Goal: Task Accomplishment & Management: Use online tool/utility

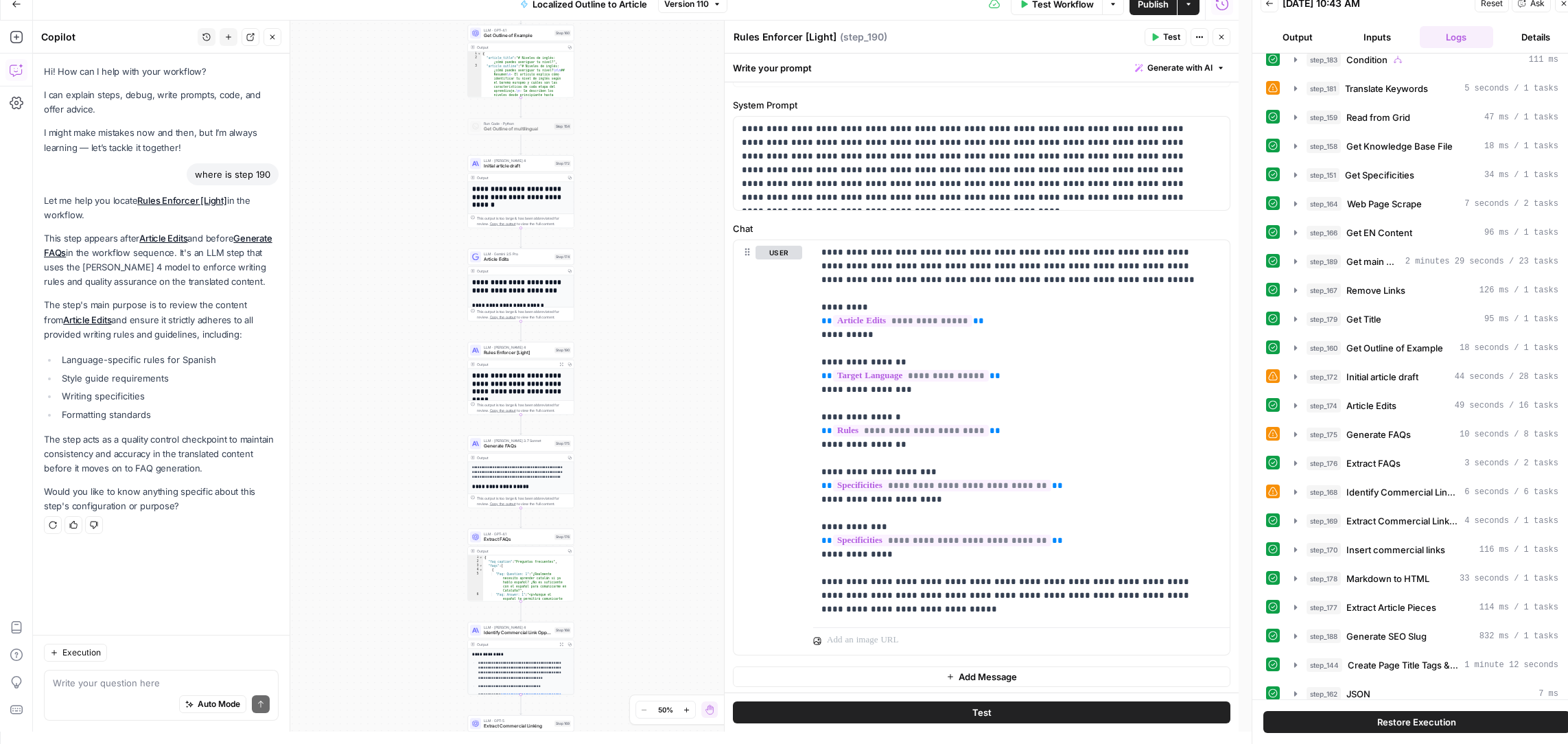
drag, startPoint x: 595, startPoint y: 361, endPoint x: 642, endPoint y: 279, distance: 94.5
click at [642, 279] on div "true false Workflow Set Inputs Inputs Condition Condition Step 183 Output Copy …" at bounding box center [635, 377] width 1206 height 711
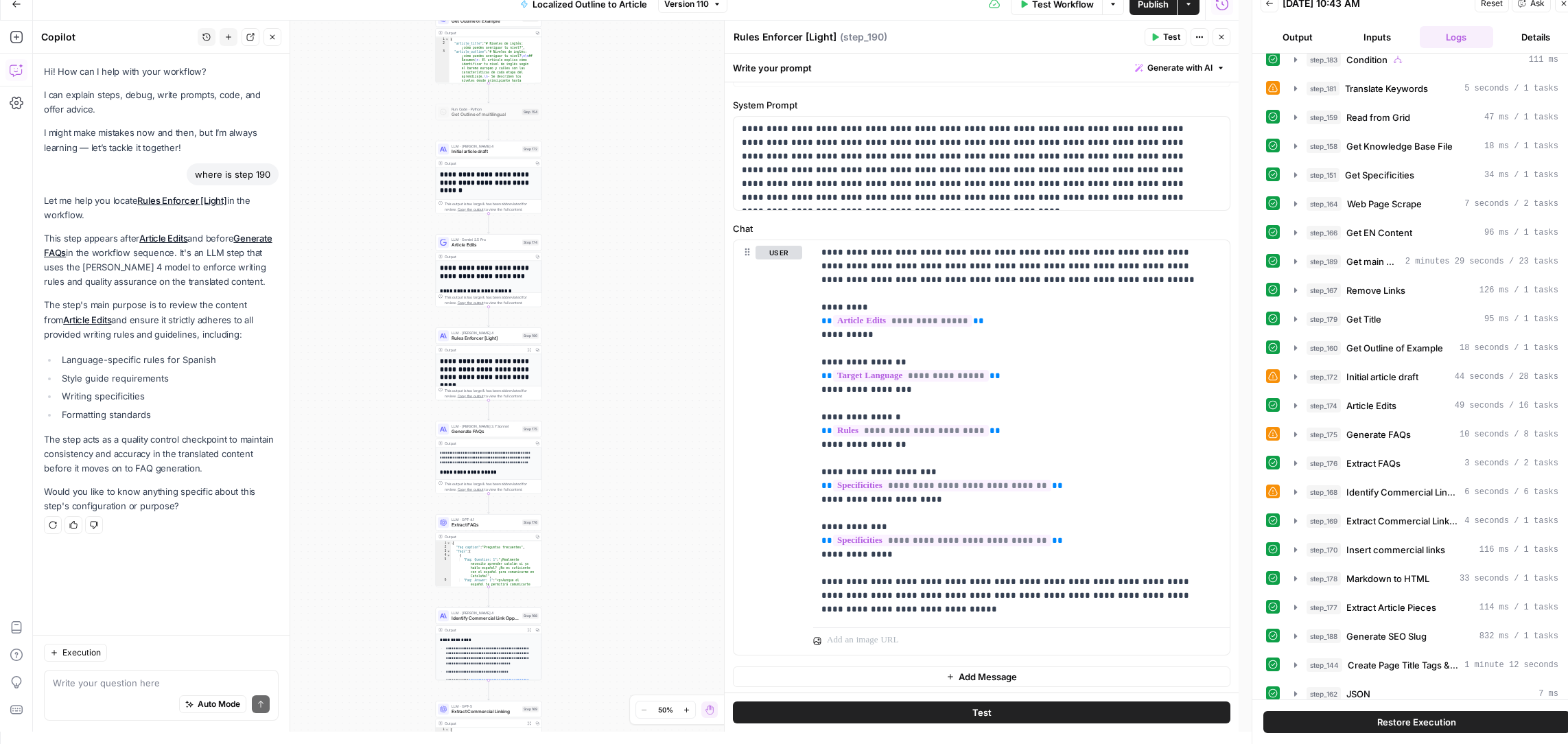
drag, startPoint x: 636, startPoint y: 411, endPoint x: 604, endPoint y: 396, distance: 35.3
click at [604, 396] on div "true false Workflow Set Inputs Inputs Condition Condition Step 183 Output Copy …" at bounding box center [635, 377] width 1206 height 711
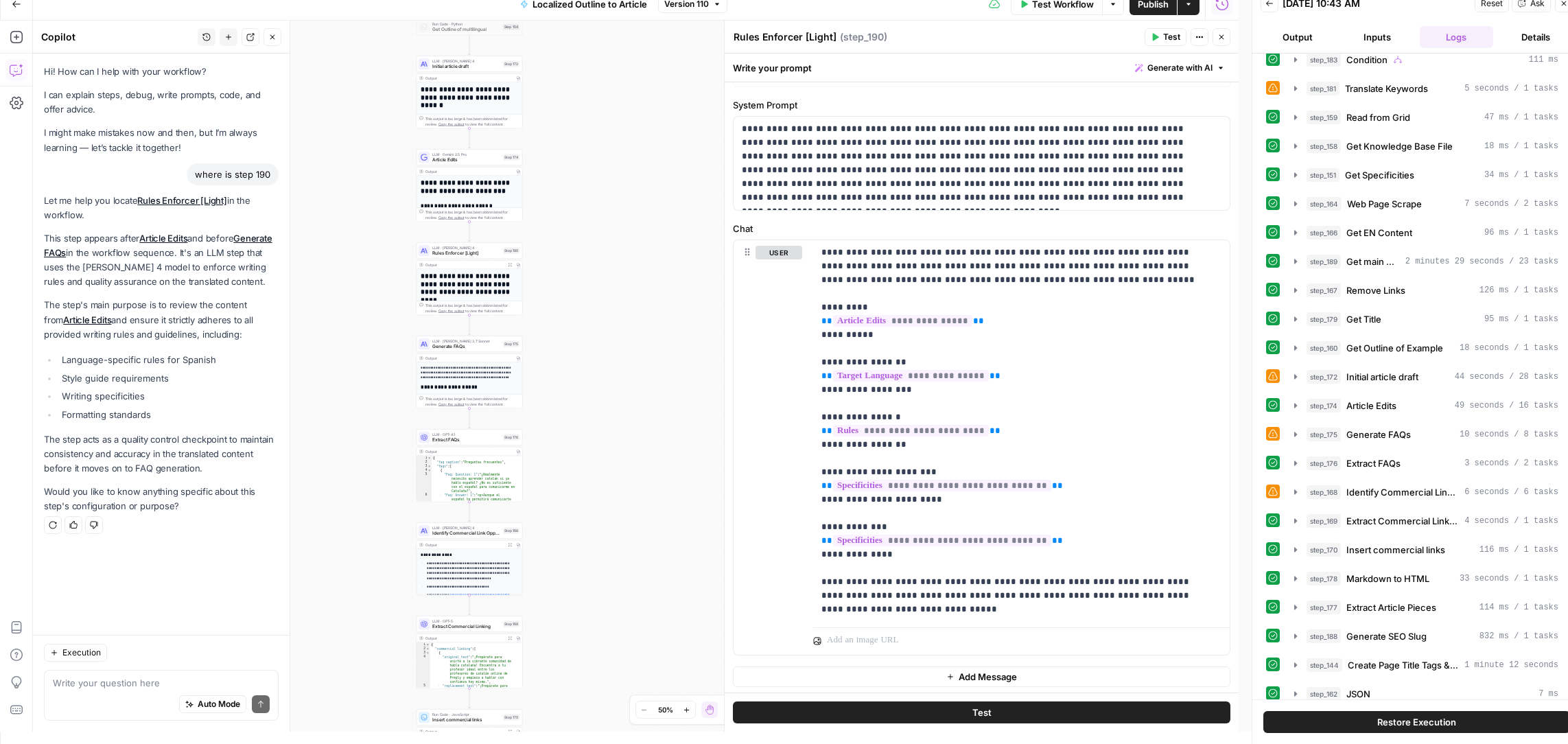
drag, startPoint x: 406, startPoint y: 501, endPoint x: 387, endPoint y: 416, distance: 87.1
click at [387, 416] on div "true false Workflow Set Inputs Inputs Condition Condition Step 183 Output Copy …" at bounding box center [635, 377] width 1206 height 711
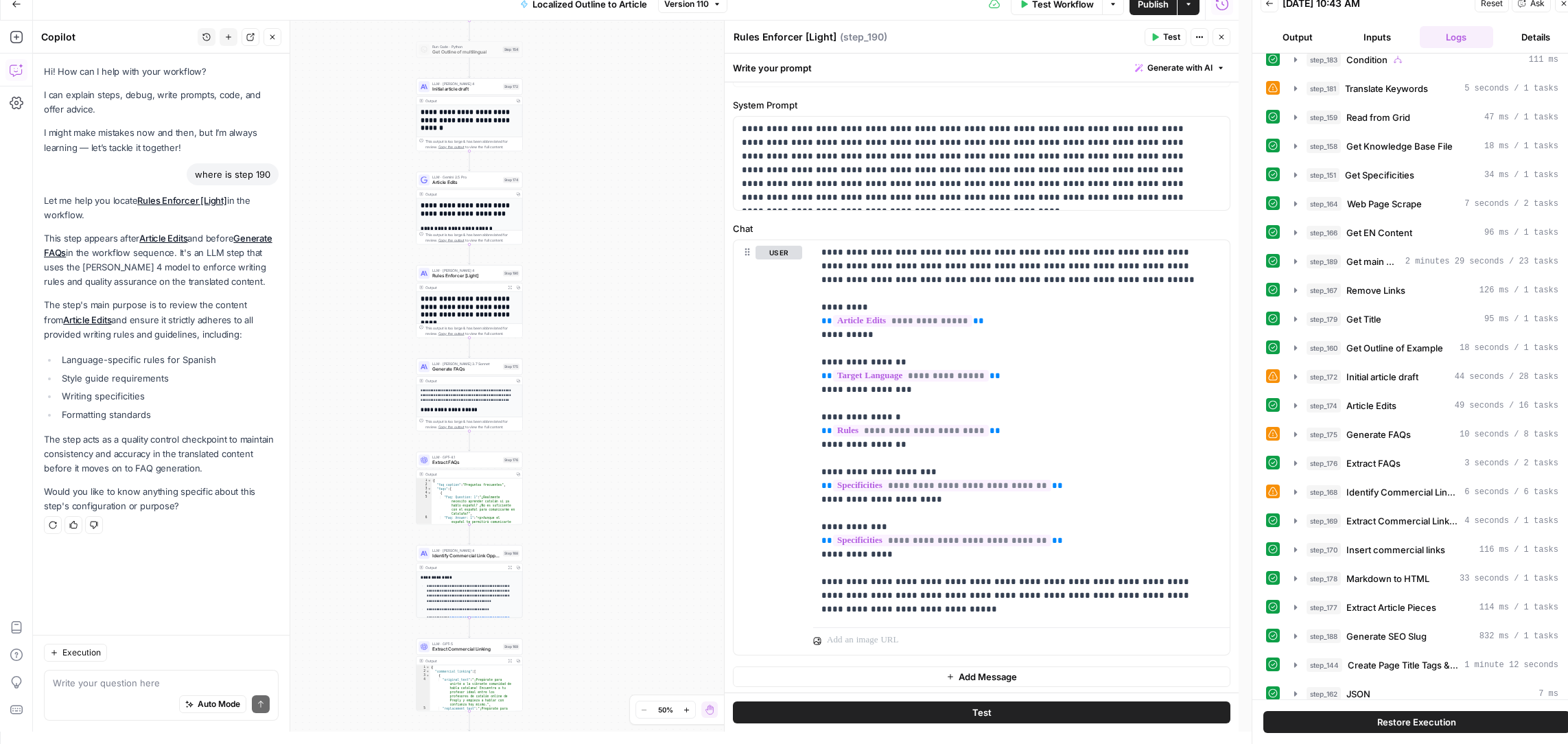
drag, startPoint x: 387, startPoint y: 407, endPoint x: 387, endPoint y: 432, distance: 25.0
click at [387, 432] on div "true false Workflow Set Inputs Inputs Condition Condition Step 183 Output Copy …" at bounding box center [635, 377] width 1206 height 711
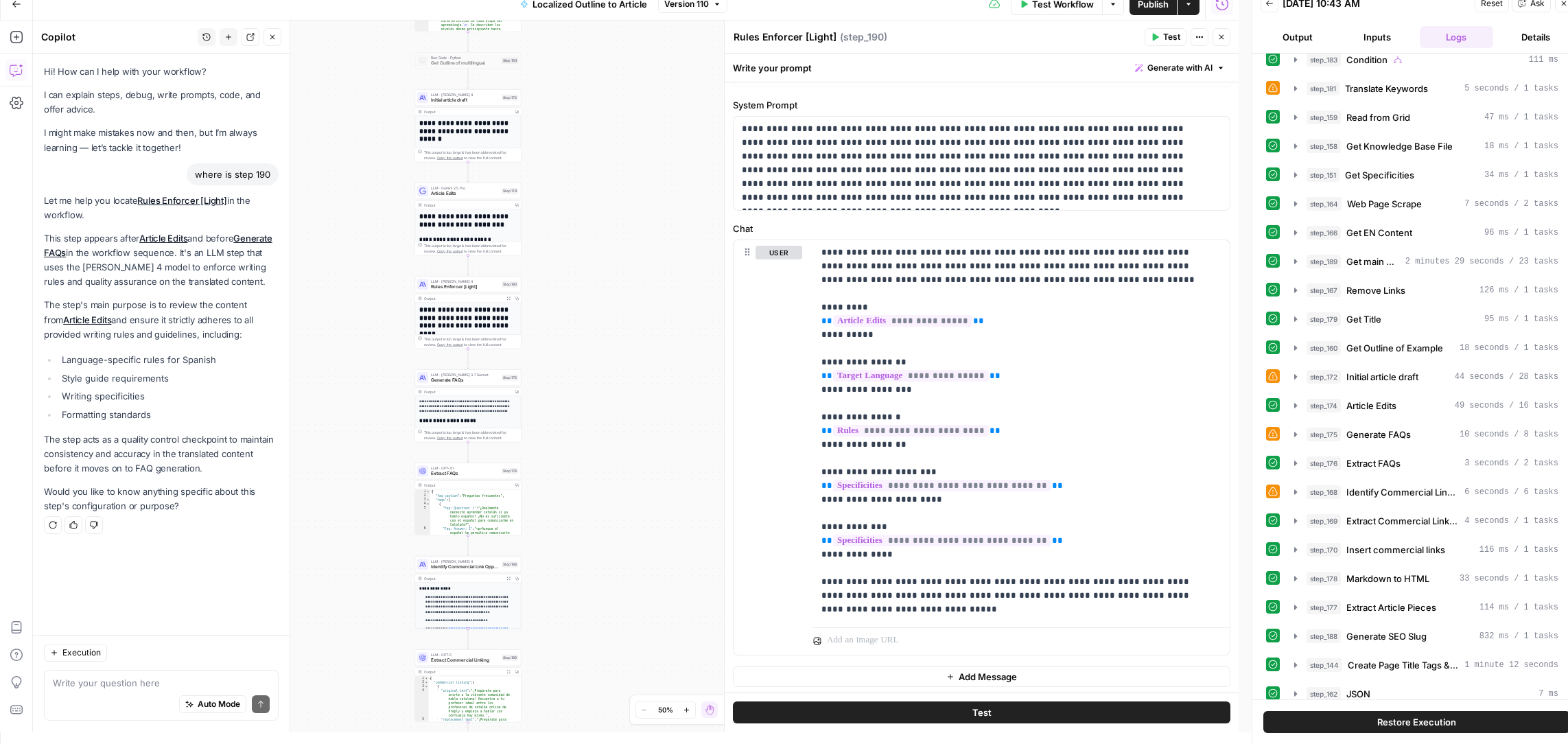
drag, startPoint x: 389, startPoint y: 386, endPoint x: 387, endPoint y: 397, distance: 11.2
click at [387, 397] on div "true false Workflow Set Inputs Inputs Condition Condition Step 183 Output Copy …" at bounding box center [635, 377] width 1206 height 711
drag, startPoint x: 387, startPoint y: 378, endPoint x: 387, endPoint y: 385, distance: 7.0
click at [387, 385] on div "true false Workflow Set Inputs Inputs Condition Condition Step 183 Output Copy …" at bounding box center [635, 377] width 1206 height 711
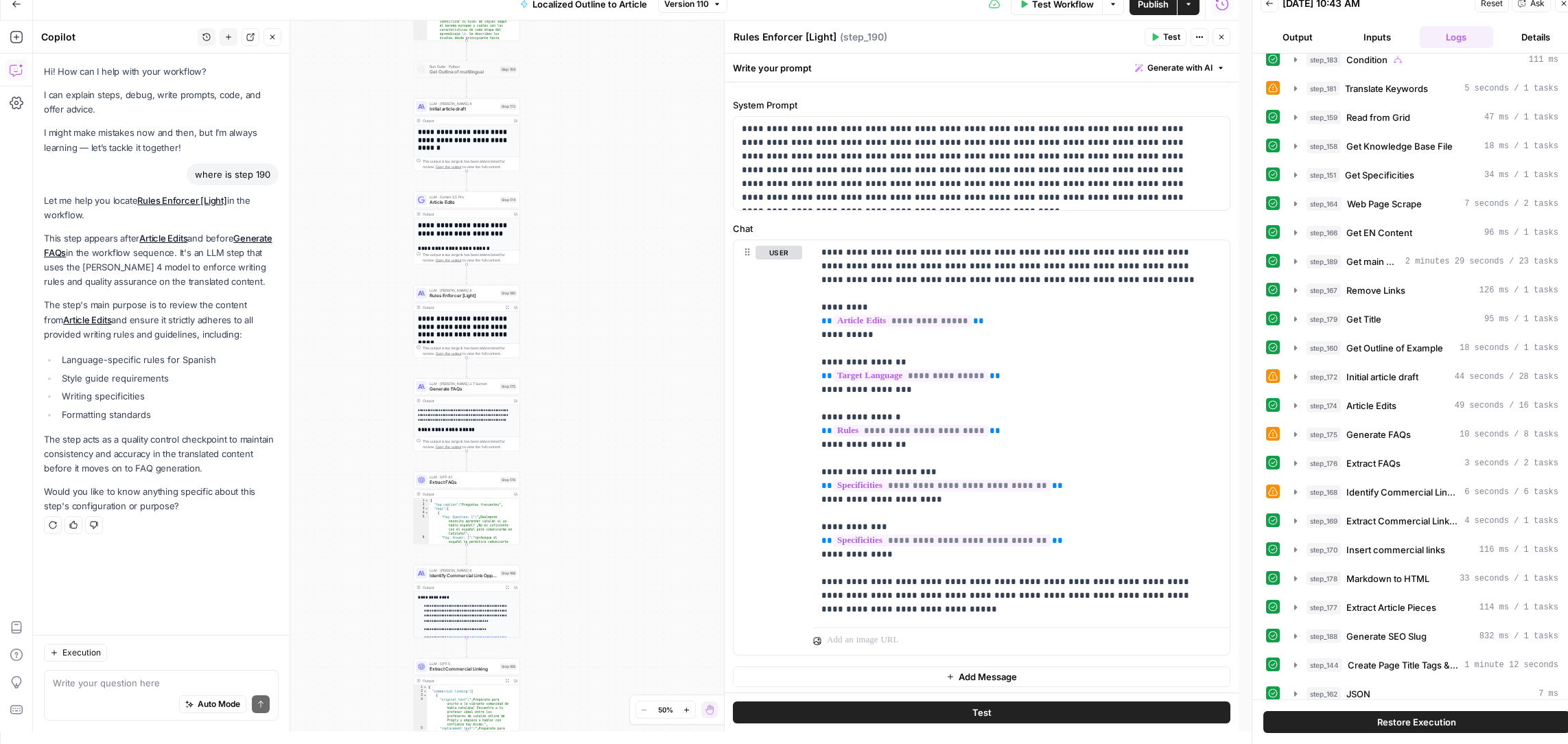
click at [386, 358] on div "true false Workflow Set Inputs Inputs Condition Condition Step 183 Output Copy …" at bounding box center [635, 377] width 1206 height 711
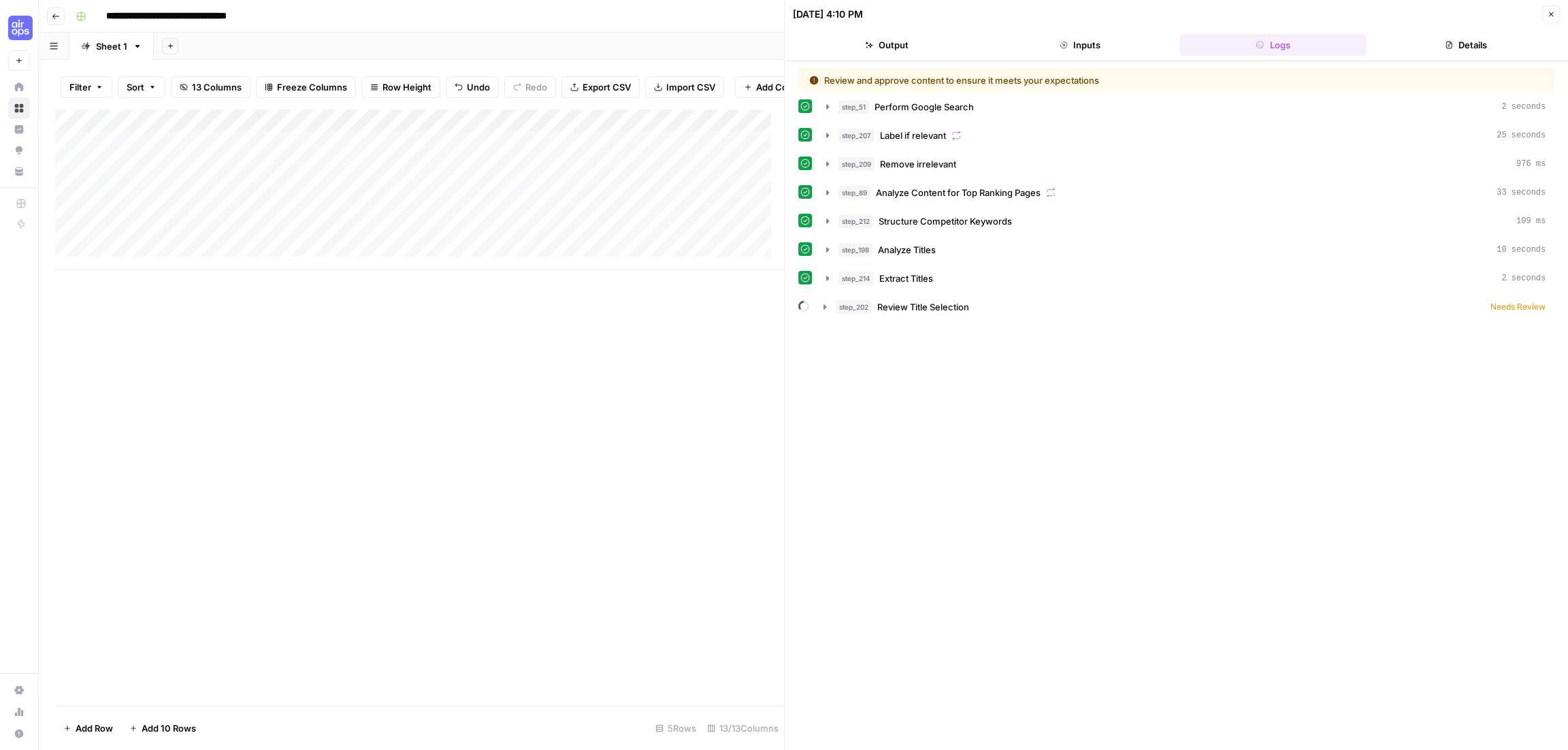
click at [1551, 16] on icon "button" at bounding box center [1551, 14] width 8 height 8
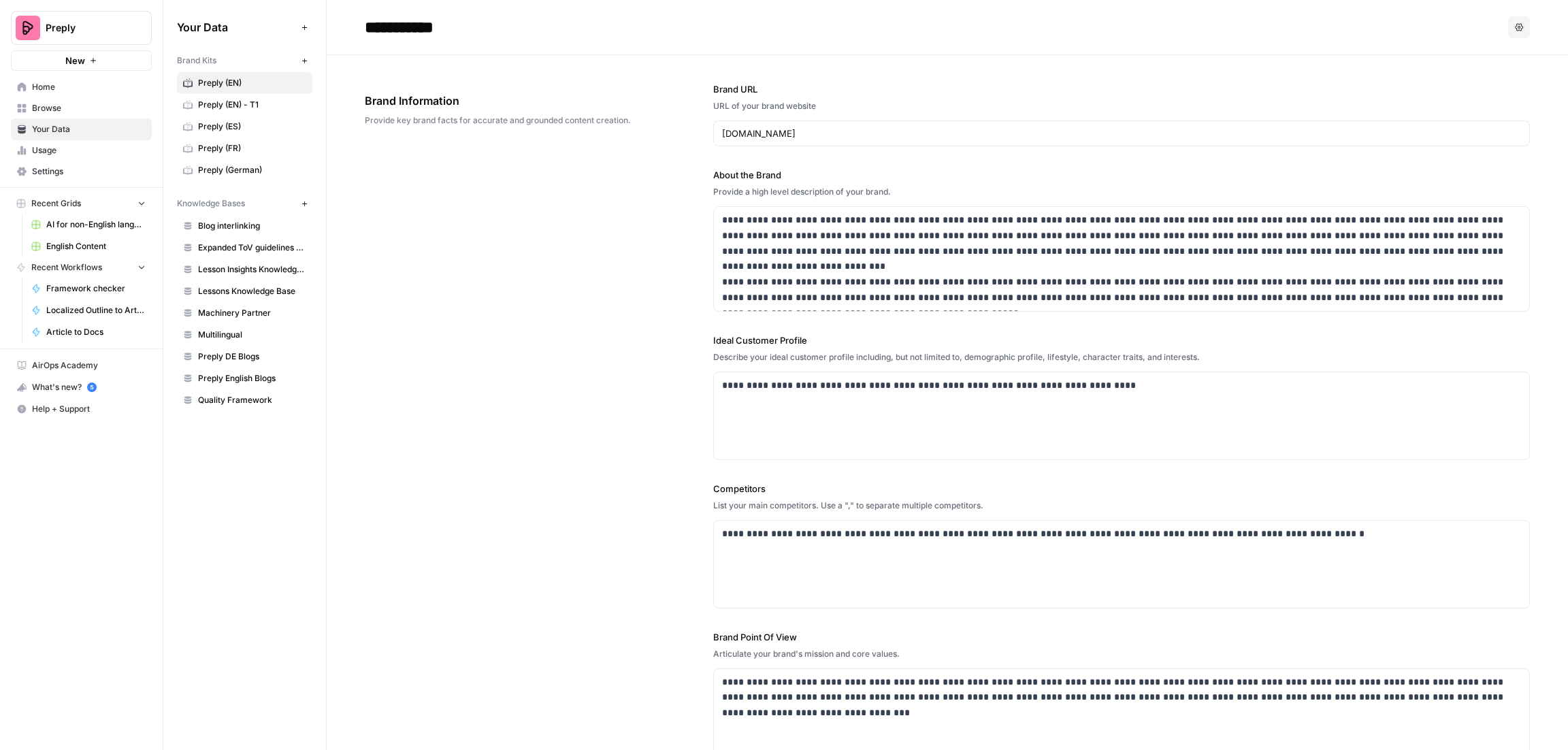
scroll to position [796, 0]
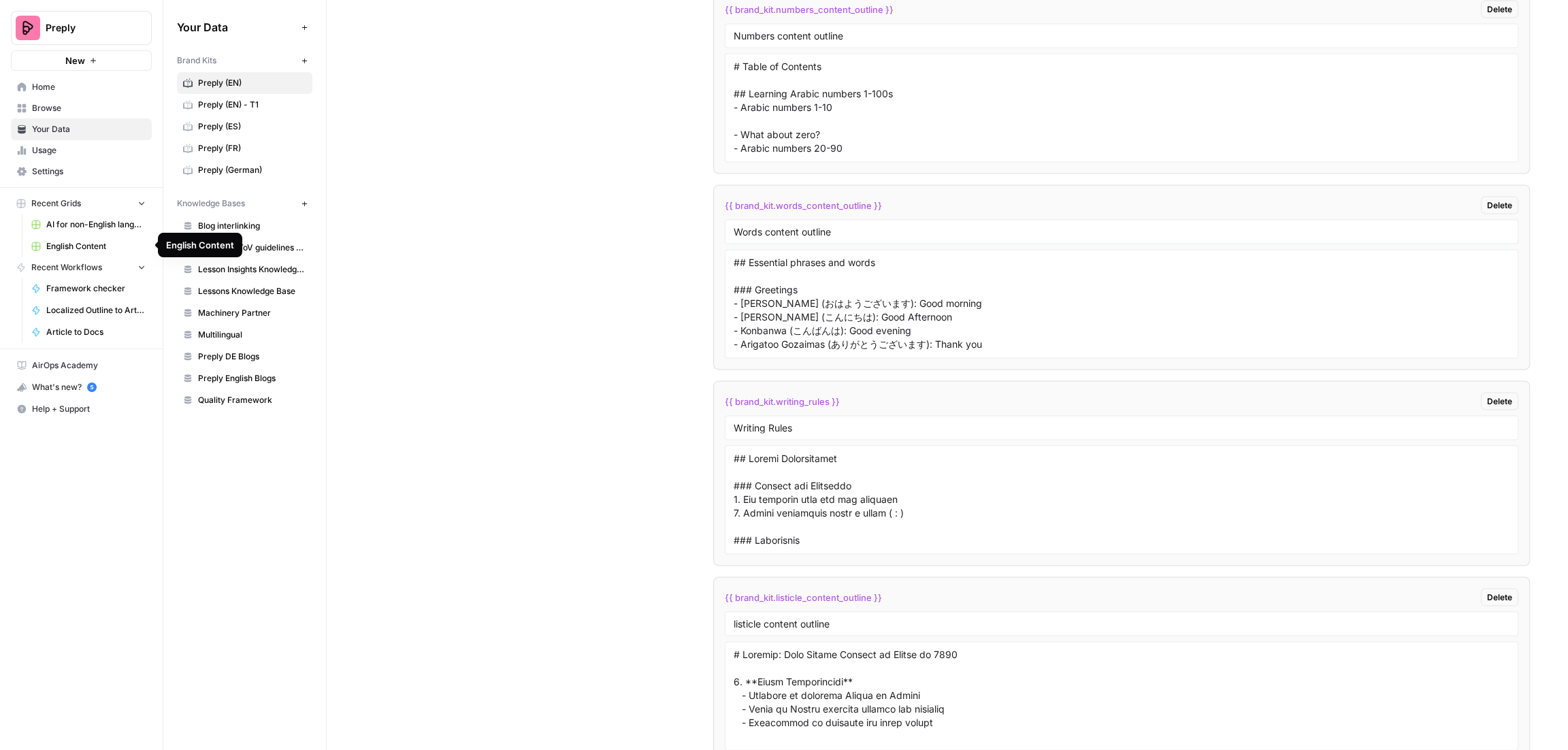
click at [92, 227] on span "AI for non-English languages" at bounding box center [96, 225] width 99 height 12
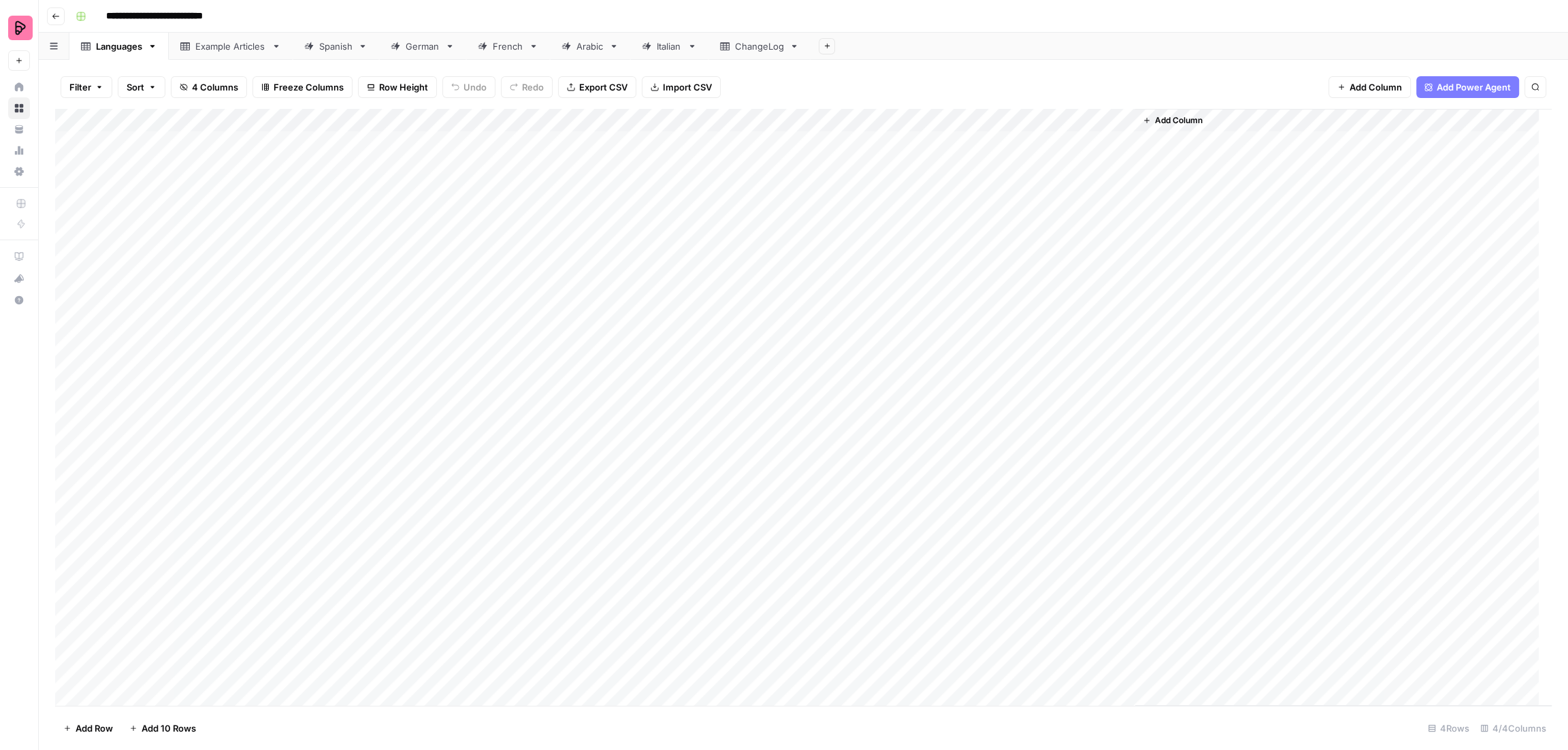
click at [335, 47] on div "Spanish" at bounding box center [335, 46] width 33 height 14
click at [57, 17] on icon "button" at bounding box center [56, 17] width 8 height 8
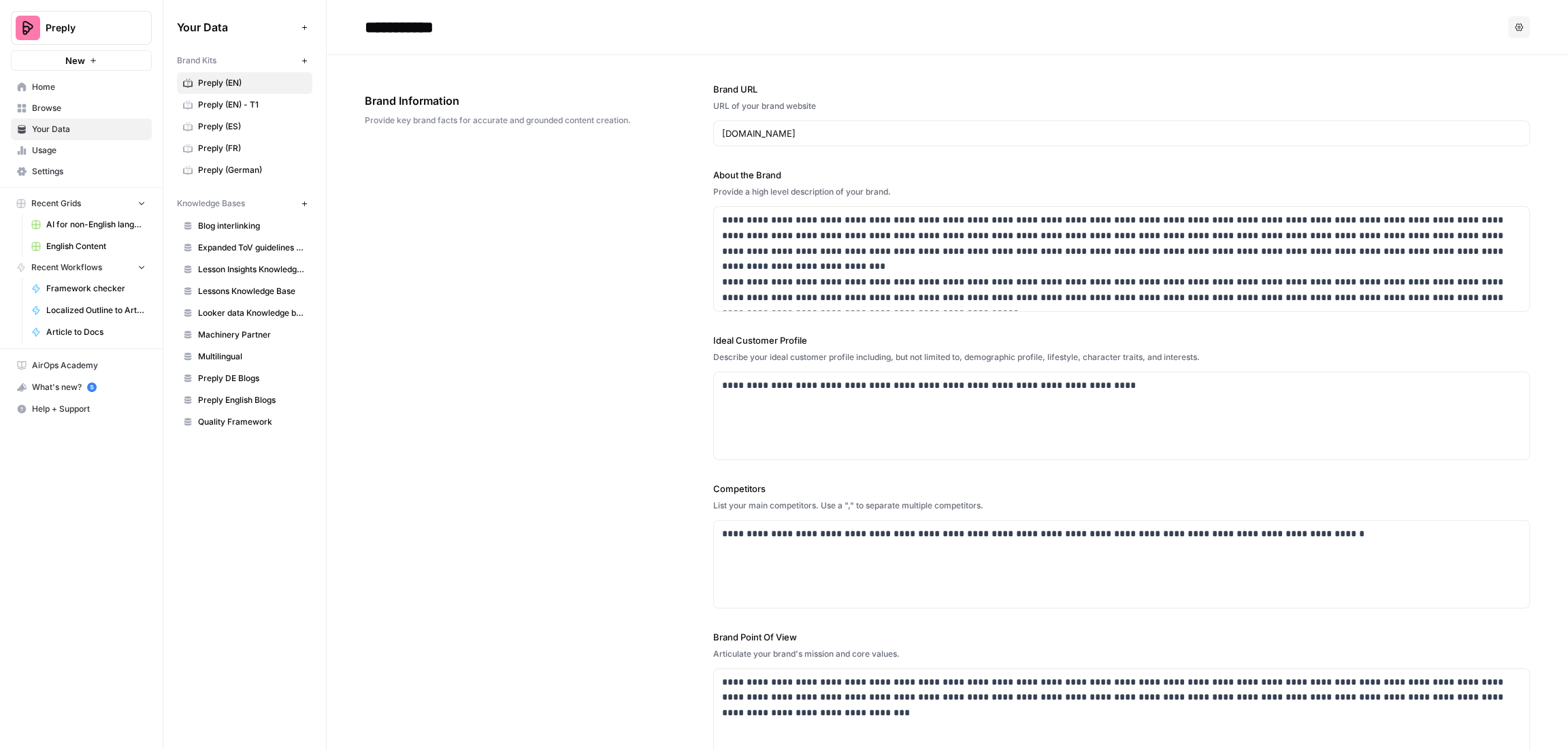
click at [81, 86] on span "Home" at bounding box center [88, 87] width 114 height 12
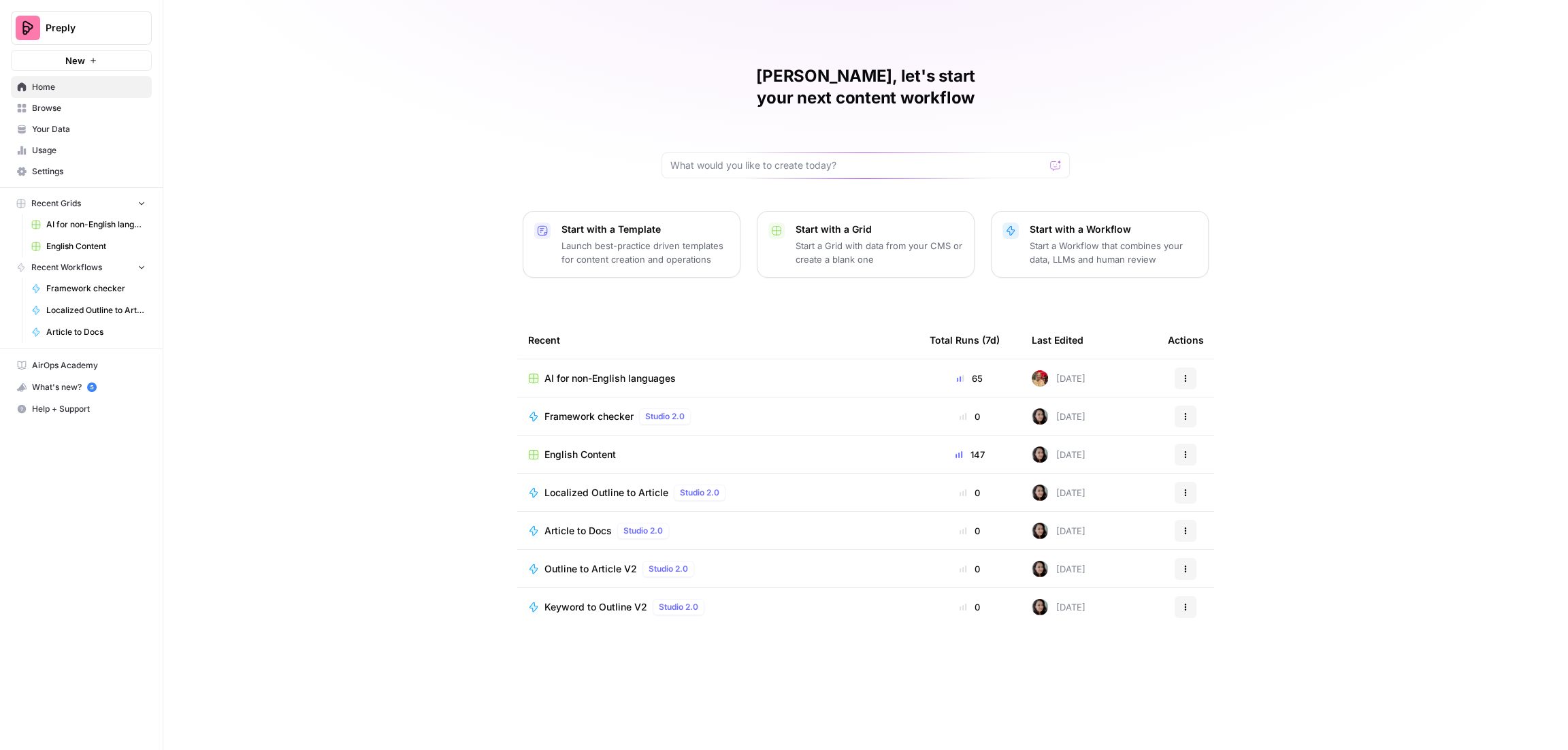
click at [656, 372] on span "AI for non-English languages" at bounding box center [610, 379] width 132 height 14
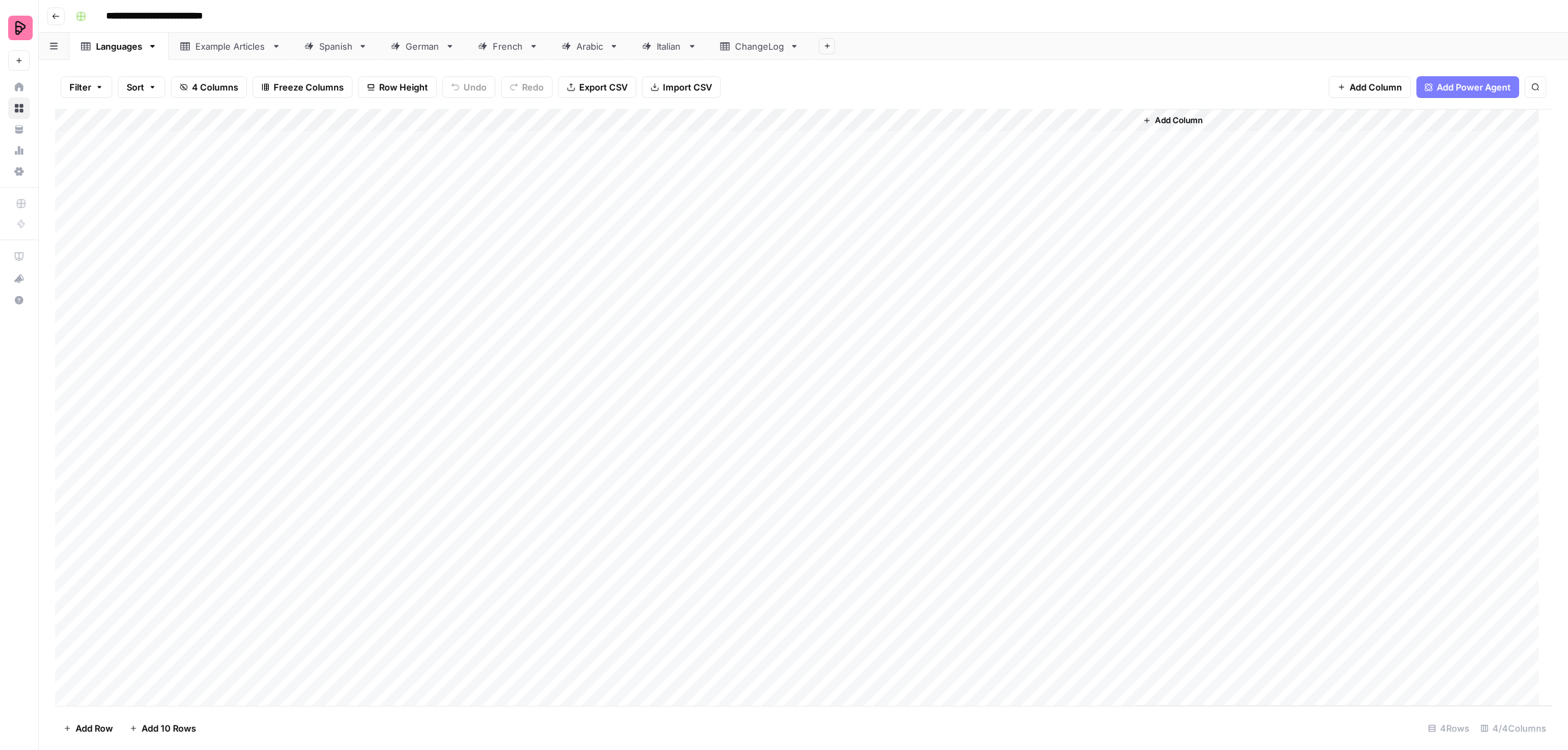
click at [335, 48] on div "Spanish" at bounding box center [335, 46] width 33 height 14
click at [934, 72] on div "Filter Sort 21 Columns Freeze Columns Row Height Undo Redo Export CSV Import CS…" at bounding box center [803, 87] width 1496 height 43
click at [830, 44] on button "Add Sheet" at bounding box center [827, 46] width 17 height 17
click at [879, 24] on div "**********" at bounding box center [812, 17] width 1484 height 22
click at [830, 123] on div "Add Column" at bounding box center [803, 408] width 1496 height 598
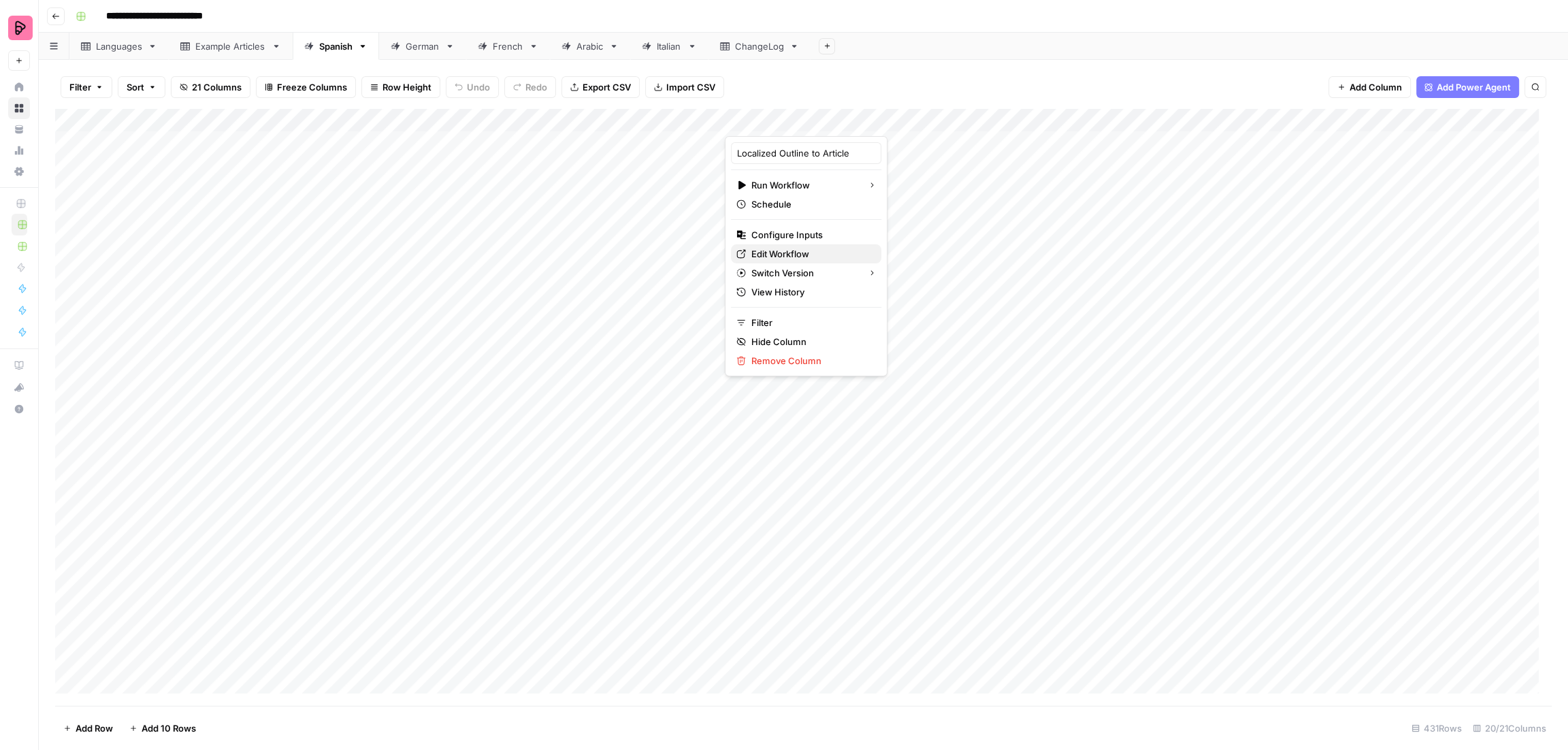
click at [799, 251] on span "Edit Workflow" at bounding box center [811, 254] width 119 height 14
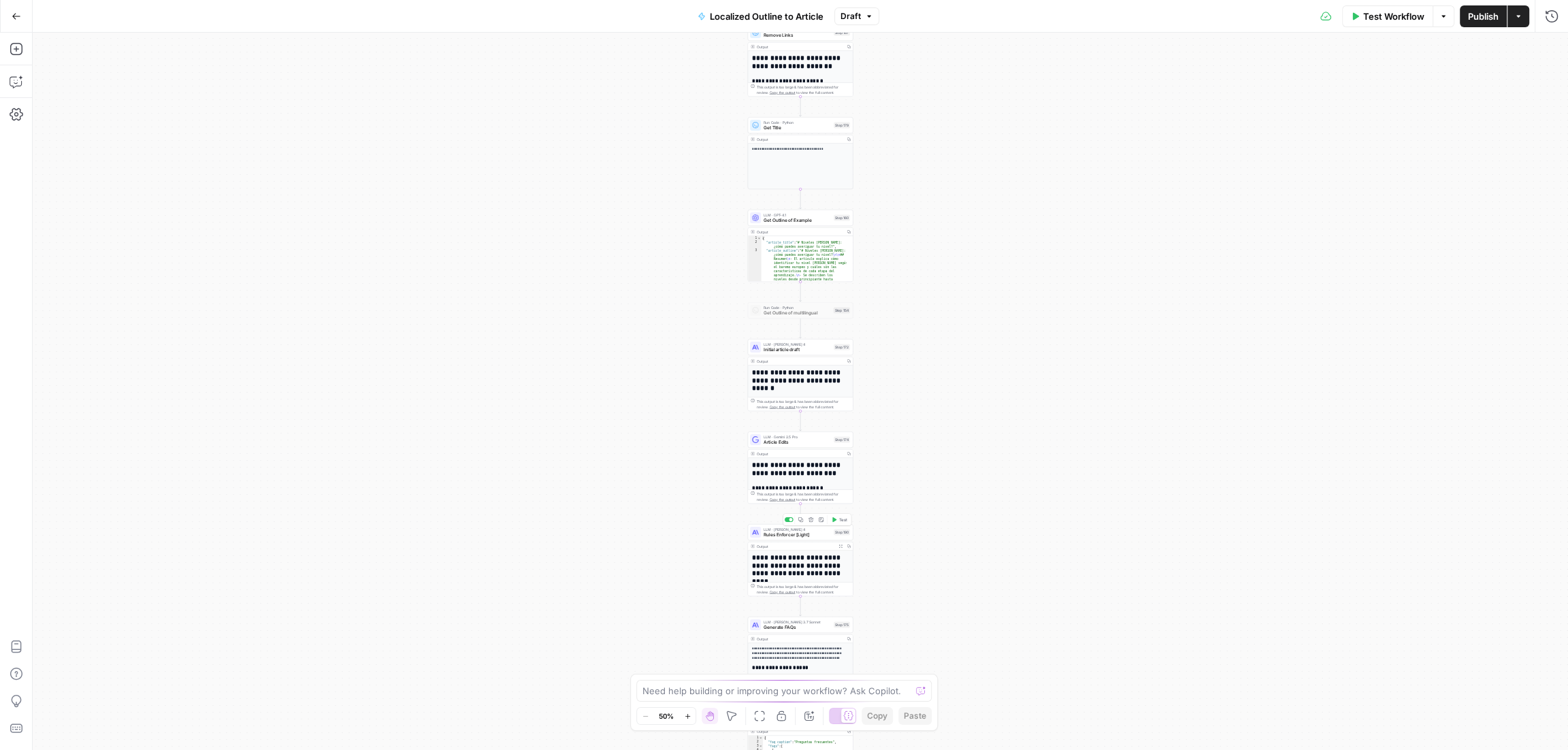
click at [813, 539] on div "LLM · Claude Sonnet 4 Rules Enforcer [Light] Step 190 Copy step Delete step Add…" at bounding box center [800, 532] width 105 height 17
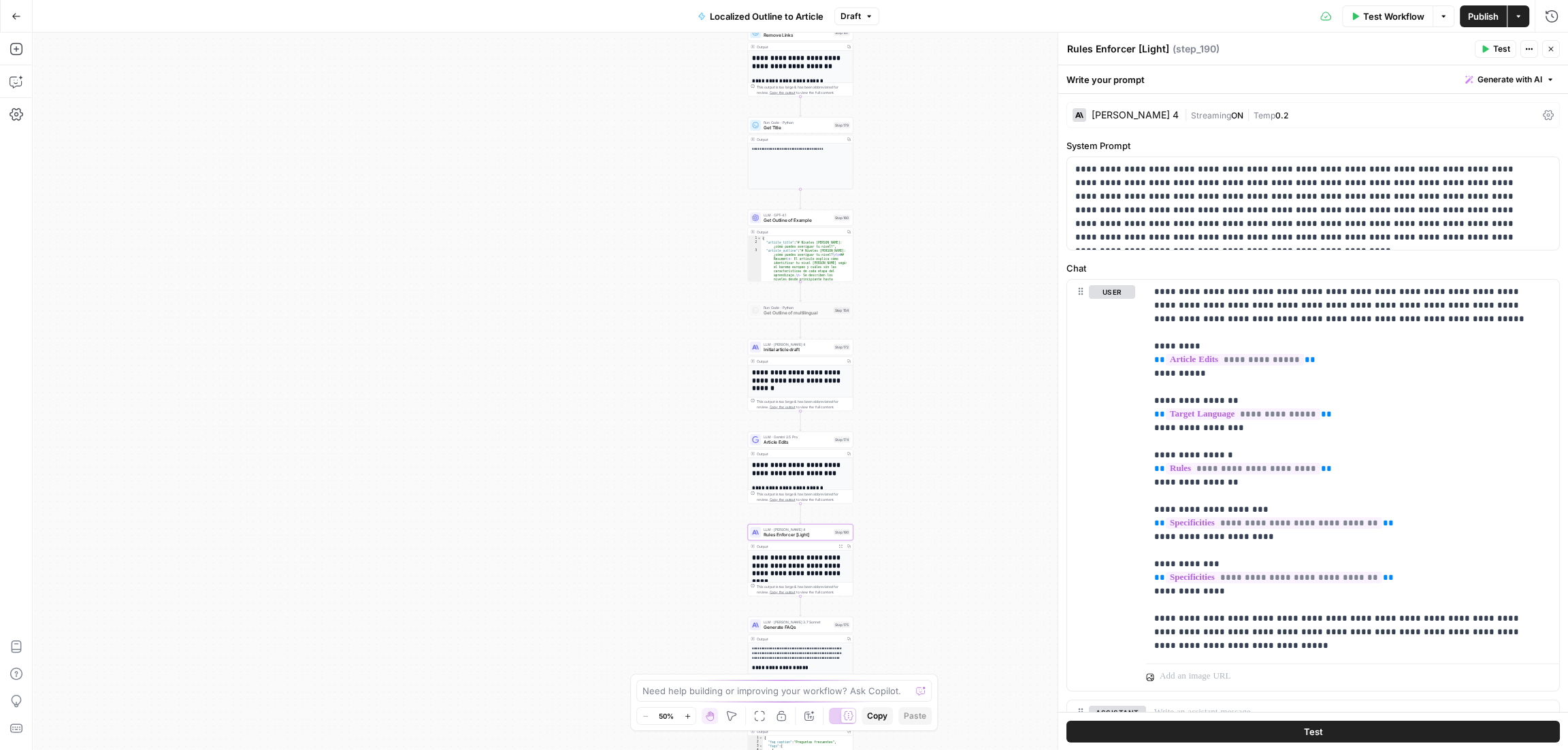
click at [1532, 53] on button "Actions" at bounding box center [1529, 49] width 18 height 18
click at [1457, 118] on div "| Streaming ON | Temp 0.2" at bounding box center [1360, 115] width 353 height 13
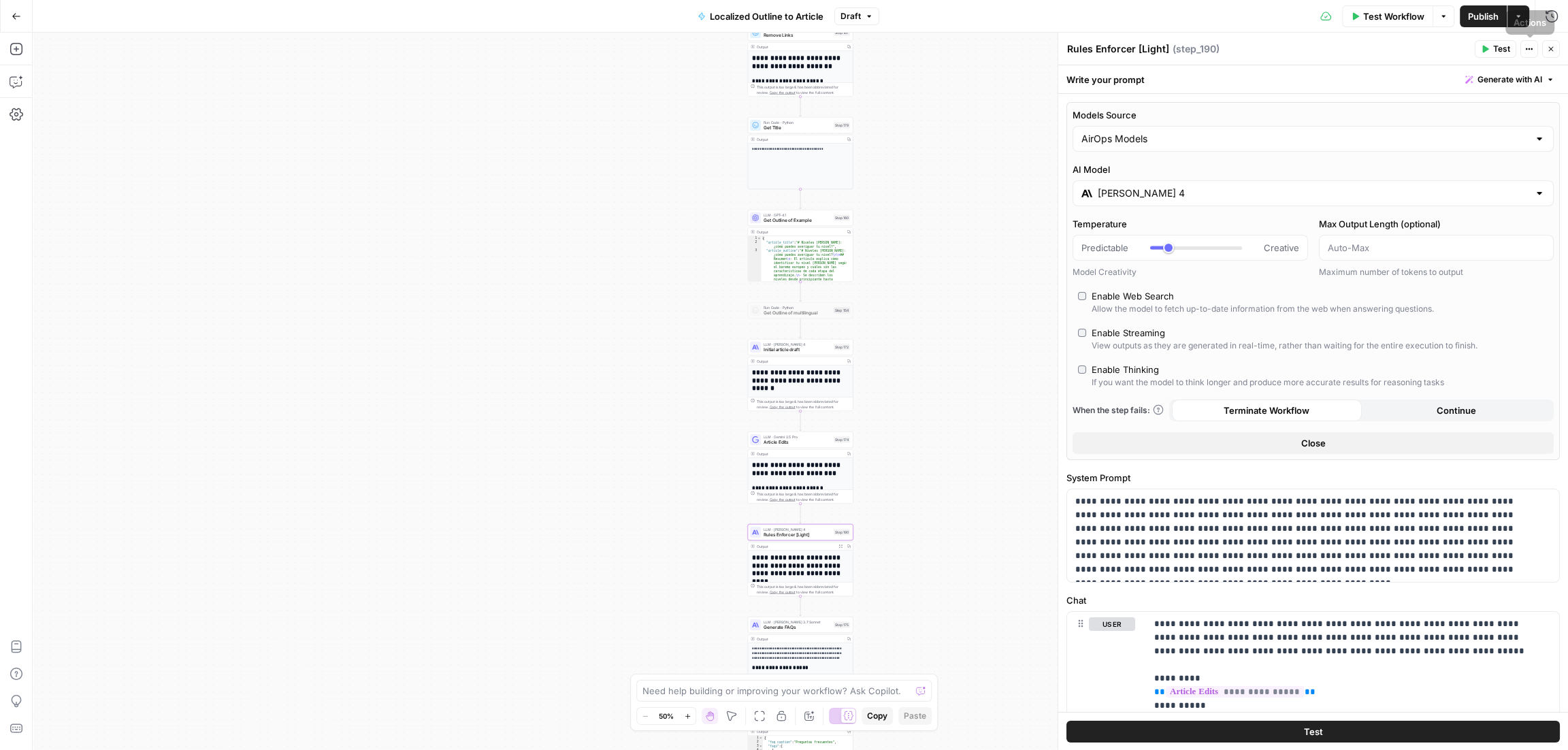
click at [1554, 49] on span "Close" at bounding box center [1554, 49] width 1 height 1
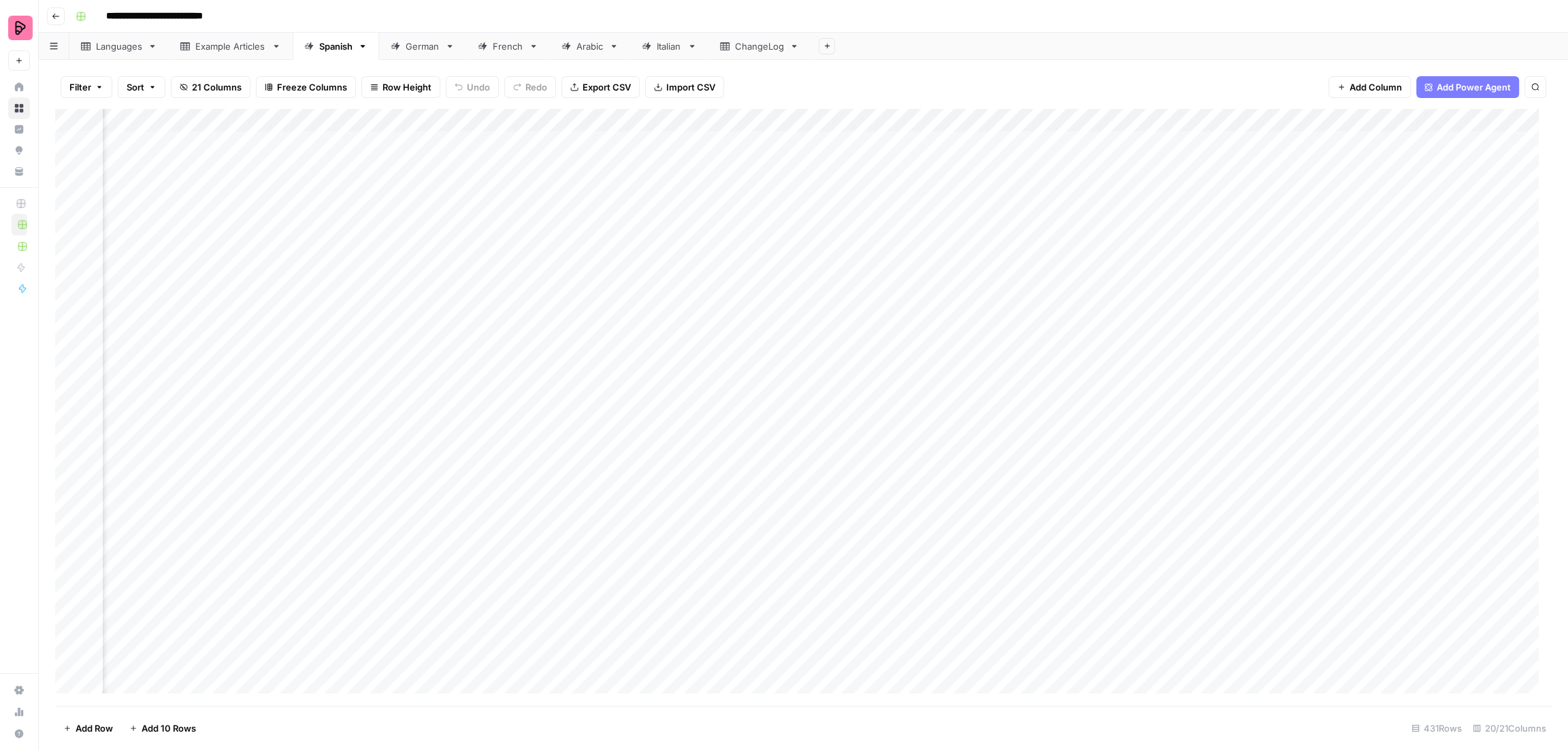
scroll to position [0, 673]
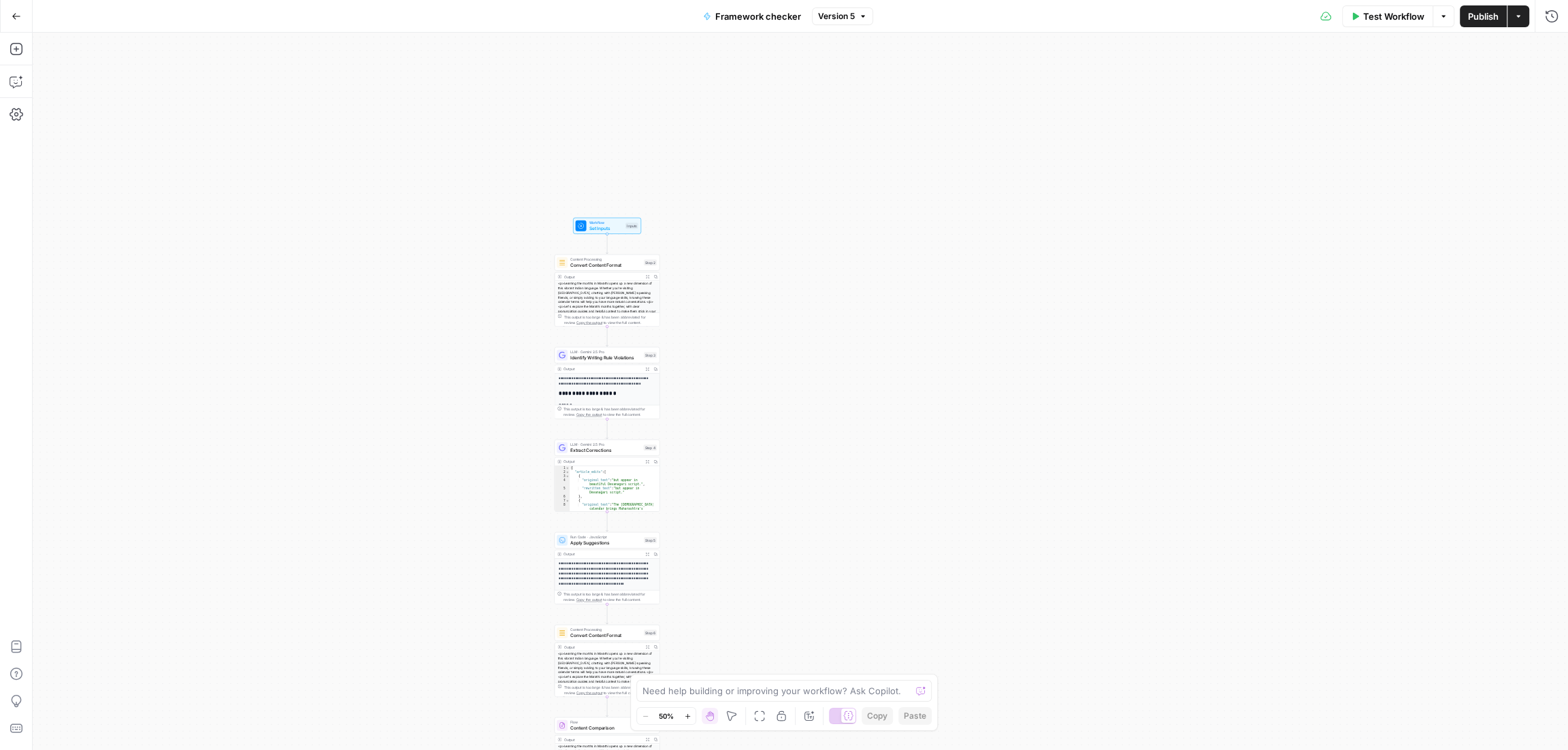
drag, startPoint x: 728, startPoint y: 394, endPoint x: 534, endPoint y: 570, distance: 261.9
click at [534, 570] on div "**********" at bounding box center [799, 391] width 1535 height 718
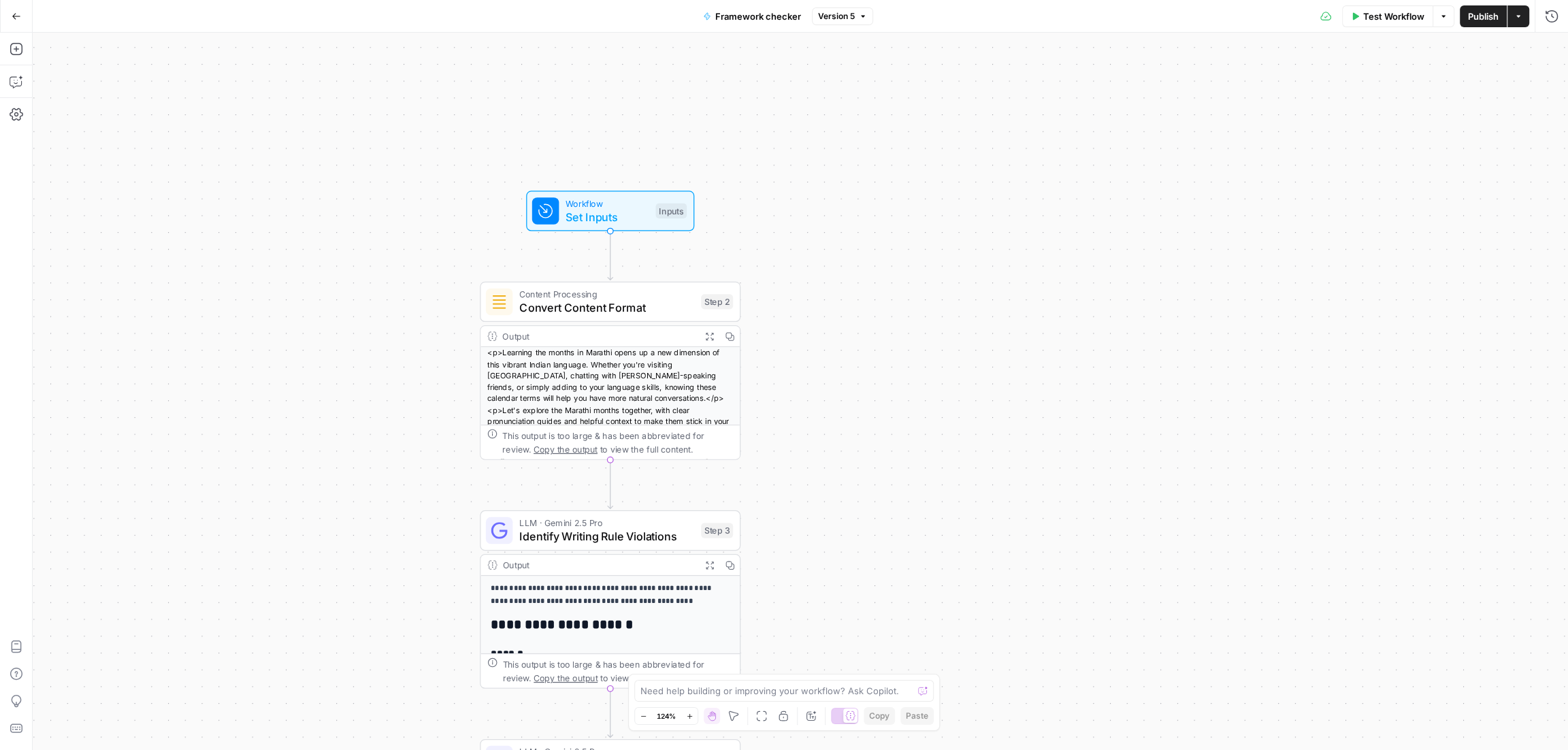
drag, startPoint x: 547, startPoint y: 269, endPoint x: 441, endPoint y: 390, distance: 160.9
click at [441, 390] on div "**********" at bounding box center [799, 391] width 1535 height 718
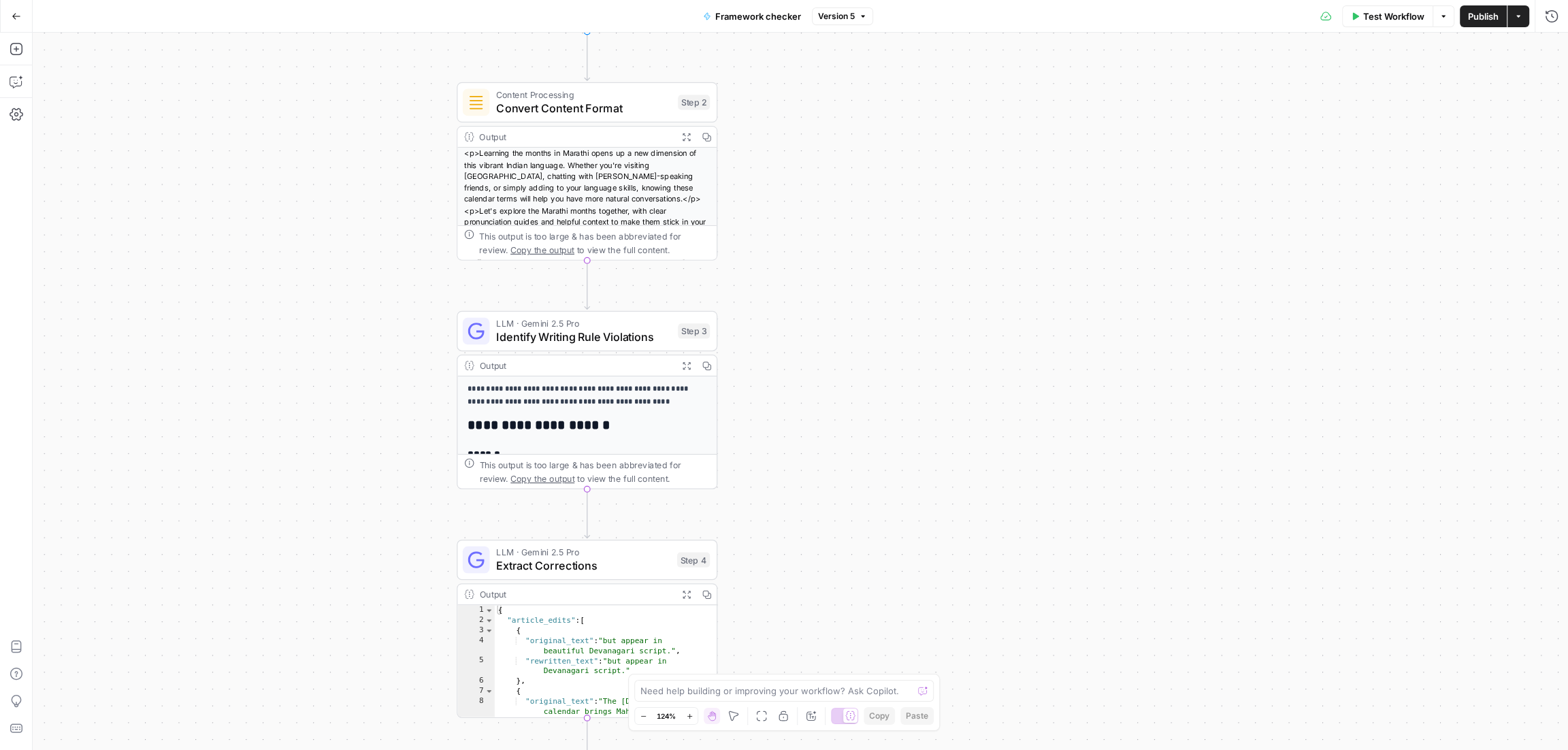
drag, startPoint x: 839, startPoint y: 462, endPoint x: 817, endPoint y: 261, distance: 202.2
click at [817, 261] on div "**********" at bounding box center [799, 391] width 1535 height 718
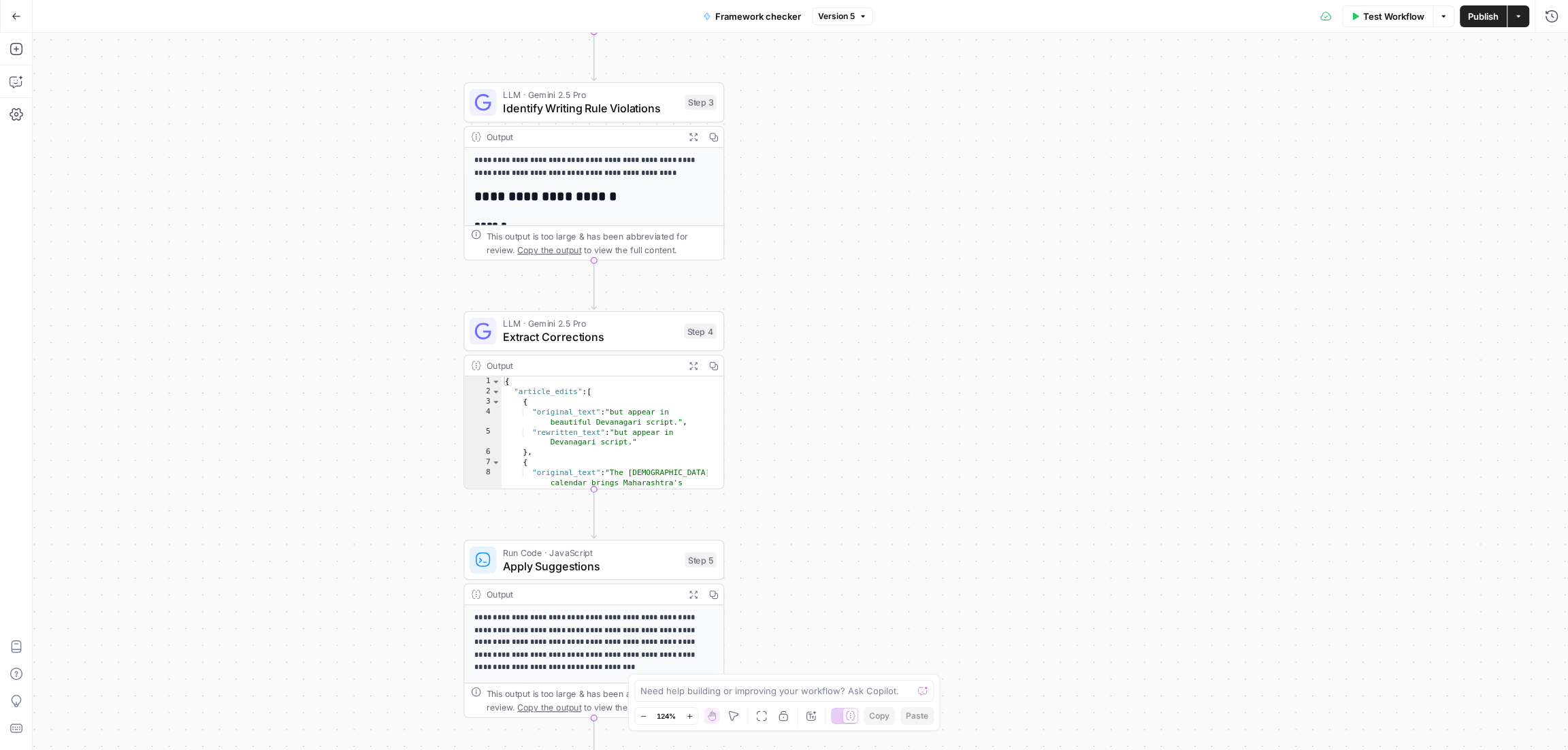
drag, startPoint x: 802, startPoint y: 543, endPoint x: 808, endPoint y: 315, distance: 228.1
click at [808, 315] on div "**********" at bounding box center [799, 391] width 1535 height 718
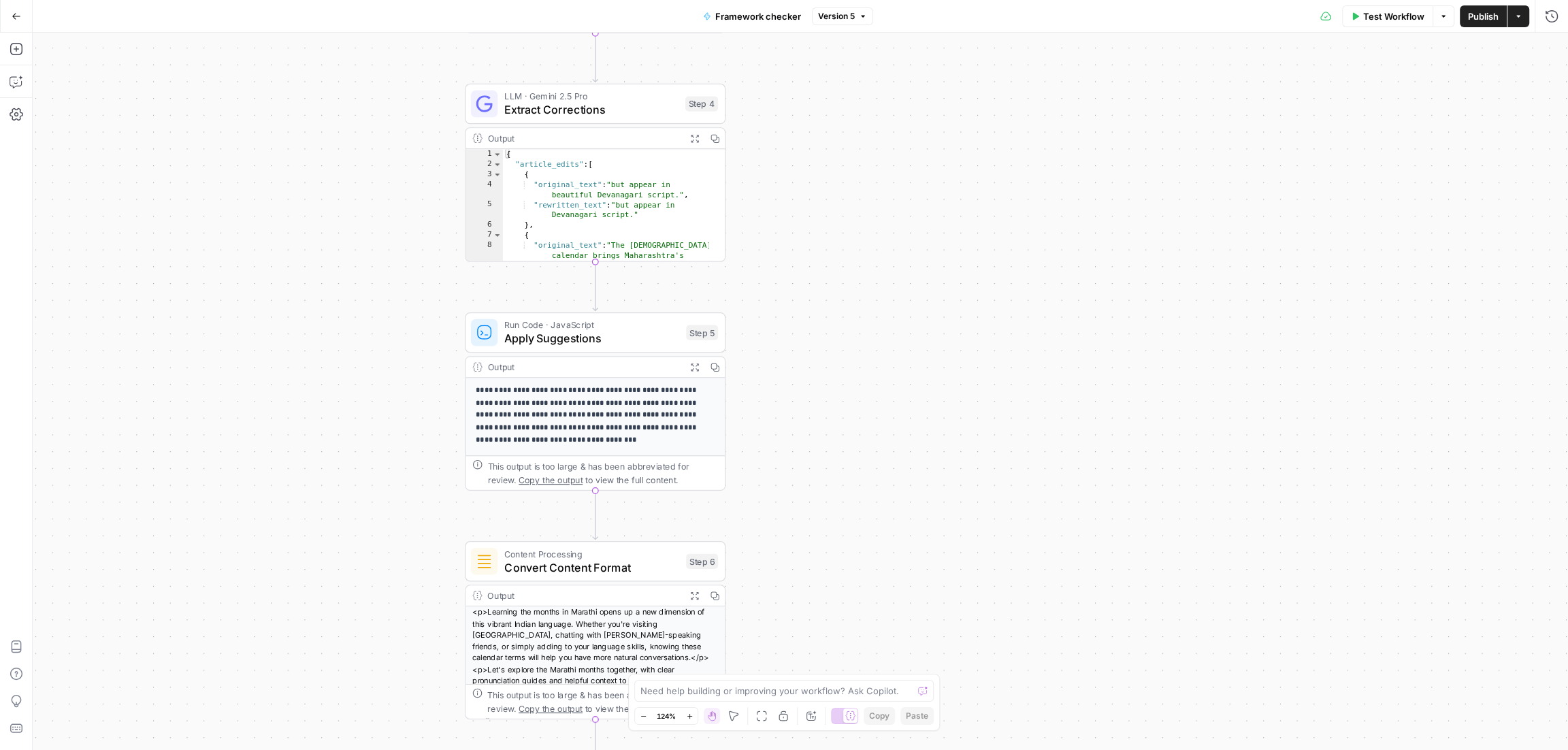
drag, startPoint x: 806, startPoint y: 539, endPoint x: 811, endPoint y: 286, distance: 253.0
click at [811, 286] on div "**********" at bounding box center [799, 391] width 1535 height 718
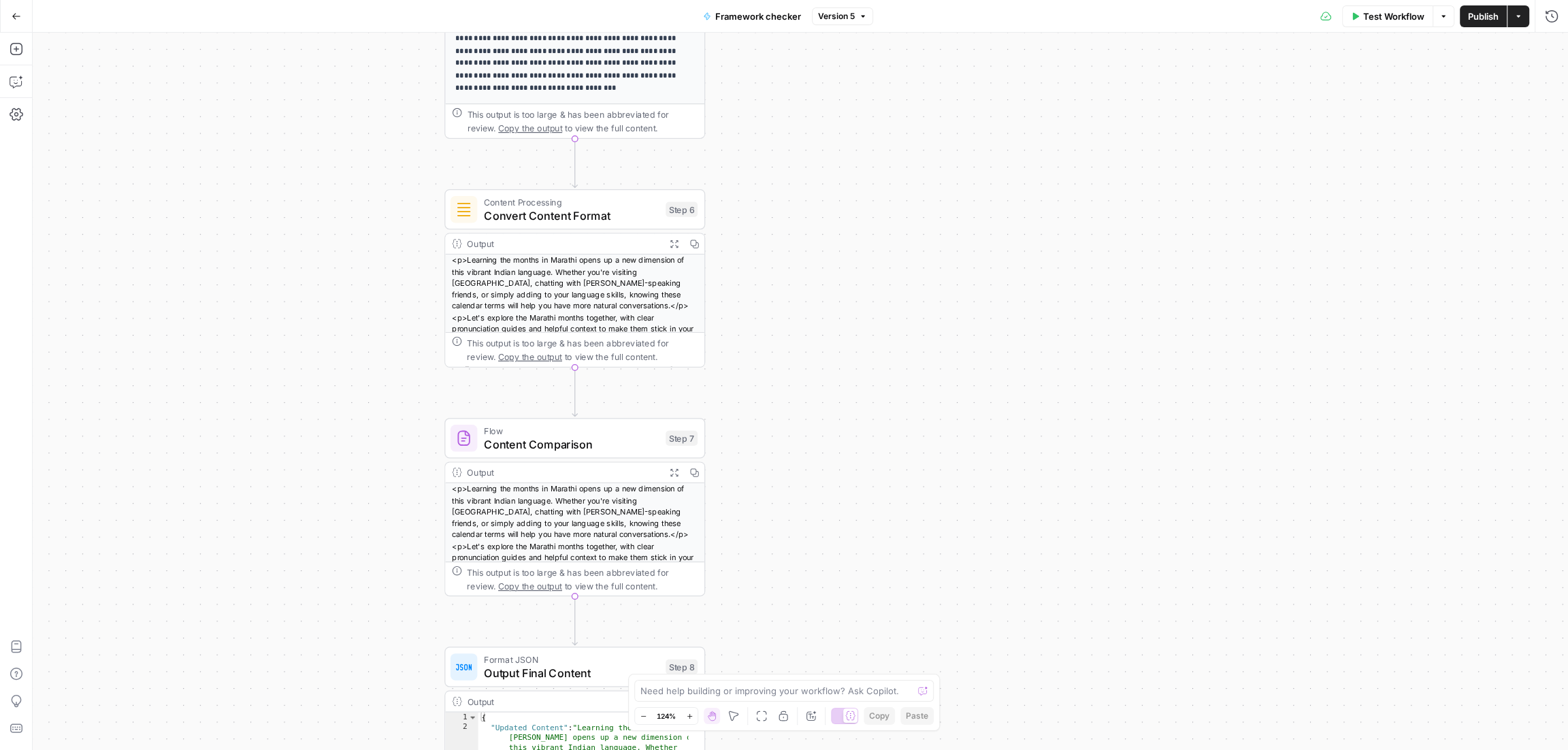
drag, startPoint x: 823, startPoint y: 565, endPoint x: 799, endPoint y: 244, distance: 321.9
click at [799, 244] on div "**********" at bounding box center [799, 391] width 1535 height 718
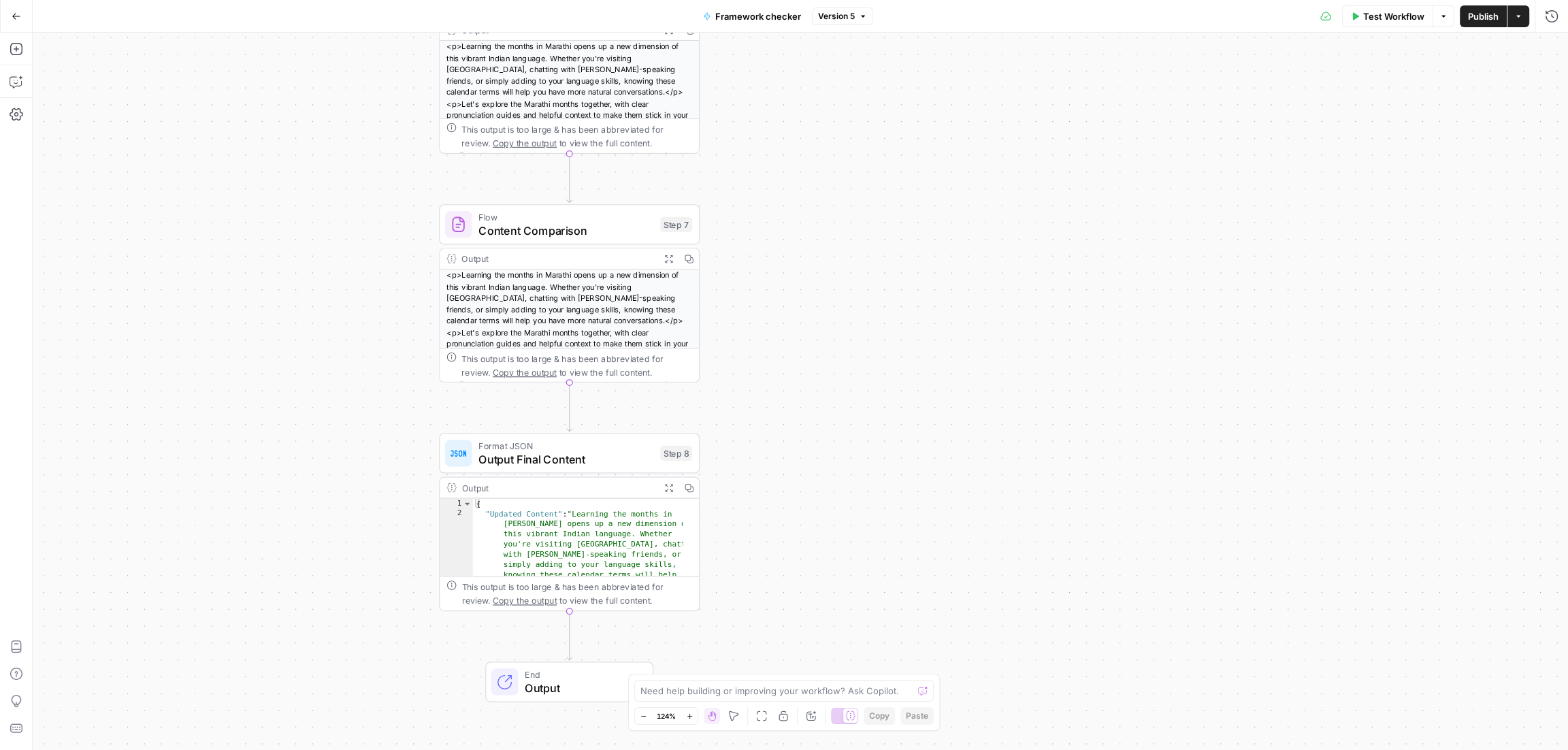
drag, startPoint x: 830, startPoint y: 520, endPoint x: 824, endPoint y: 307, distance: 213.1
click at [824, 307] on div "**********" at bounding box center [799, 391] width 1535 height 718
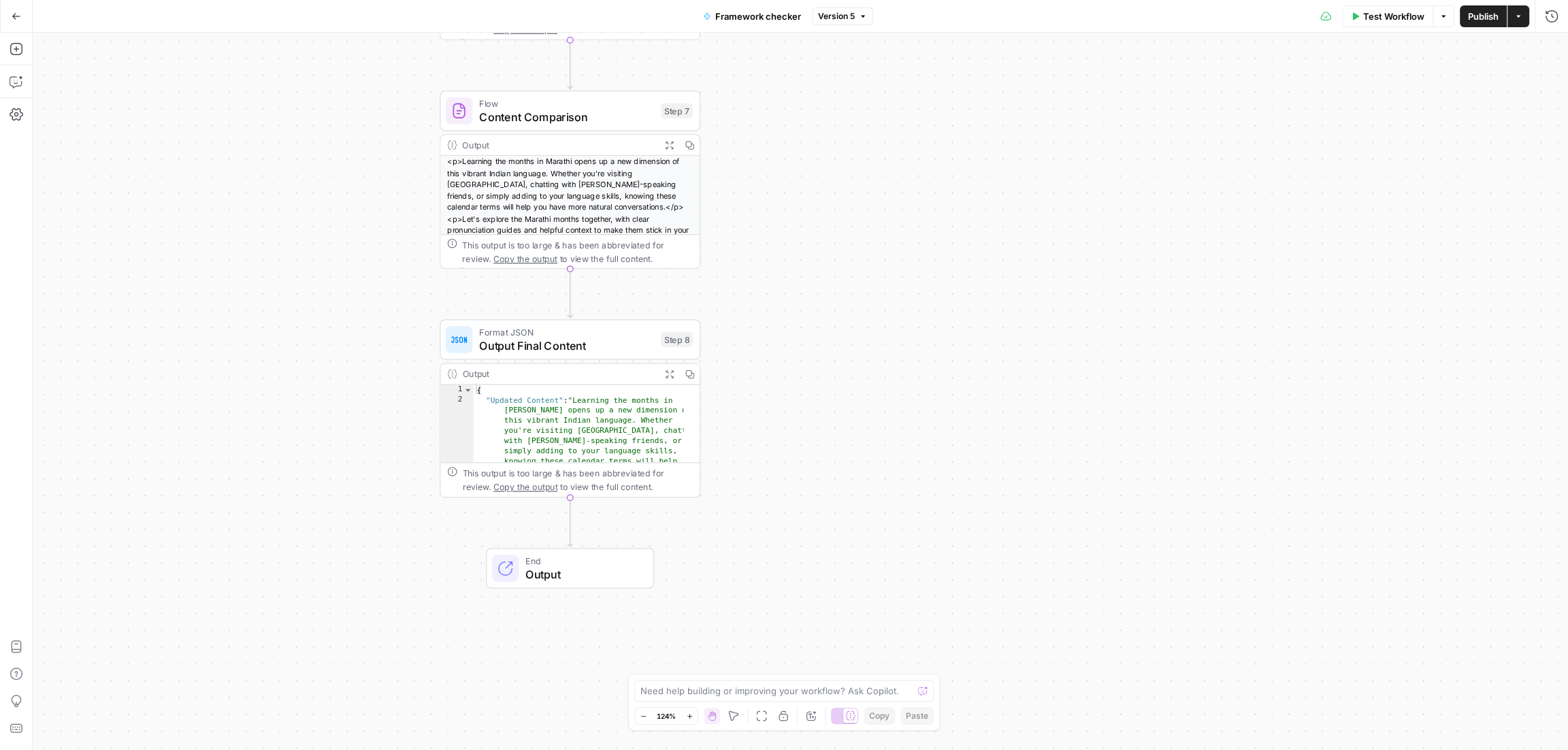
drag, startPoint x: 829, startPoint y: 520, endPoint x: 830, endPoint y: 406, distance: 114.0
click at [830, 406] on div "**********" at bounding box center [799, 391] width 1535 height 718
click at [19, 20] on icon "button" at bounding box center [17, 17] width 10 height 10
